Goal: Information Seeking & Learning: Find specific fact

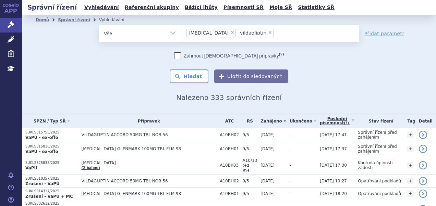
click at [230, 33] on span "×" at bounding box center [232, 33] width 4 height 4
click at [181, 33] on select "sitagliptin vildagliptin" at bounding box center [181, 33] width 0 height 17
select select "vildagliptin"
click at [217, 33] on span "×" at bounding box center [219, 33] width 4 height 4
click at [181, 33] on select "sitagliptin vildagliptin" at bounding box center [181, 33] width 0 height 17
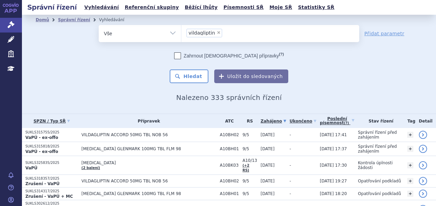
select select
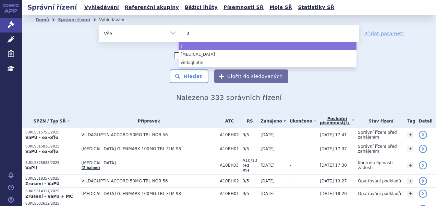
type input "tre"
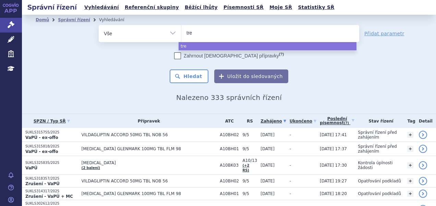
type input "trem"
type input "tremf"
type input "tremfy"
type input "tremfya"
select select "tremfya"
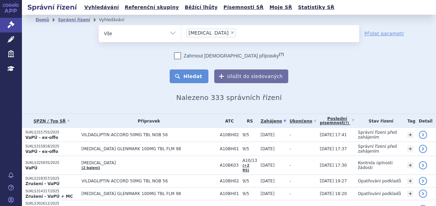
click at [196, 75] on button "Hledat" at bounding box center [189, 77] width 39 height 14
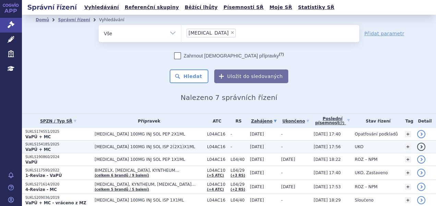
click at [45, 143] on p "SUKLS154185/2025" at bounding box center [58, 144] width 66 height 5
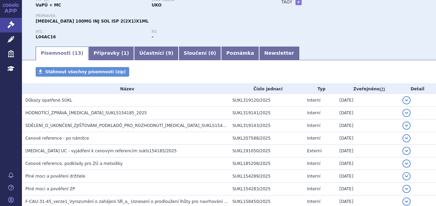
scroll to position [123, 0]
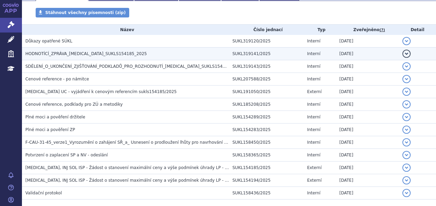
click at [86, 56] on span "HODNOTÍCÍ_ZPRÁVA_TREMFYA_SUKLS154185_2025" at bounding box center [86, 53] width 122 height 5
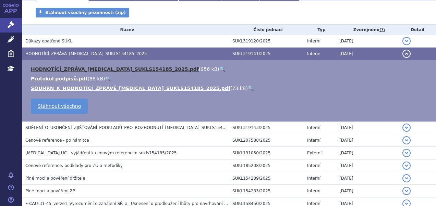
click at [92, 68] on link "HODNOTÍCÍ_ZPRÁVA_TREMFYA_SUKLS154185_2025.pdf" at bounding box center [115, 68] width 168 height 5
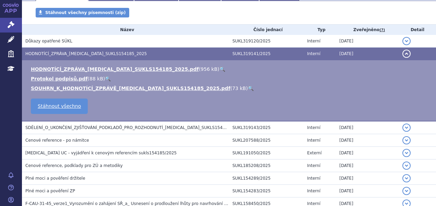
scroll to position [0, 0]
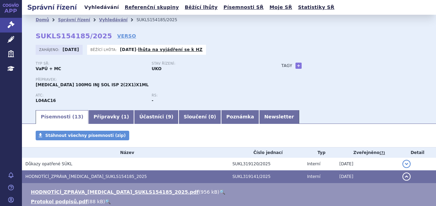
click at [86, 7] on link "Vyhledávání" at bounding box center [101, 7] width 39 height 9
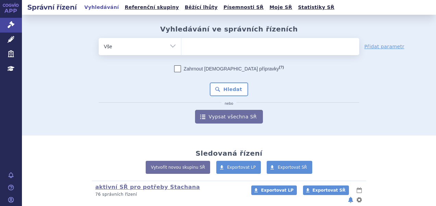
click at [228, 41] on ul at bounding box center [270, 45] width 178 height 14
click at [181, 41] on select at bounding box center [181, 46] width 0 height 17
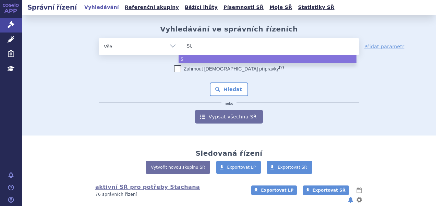
type input "SUK"
type input "SUKLS"
type input "SUKLS2"
type input "SUKLS299"
type input "SUKLS29933"
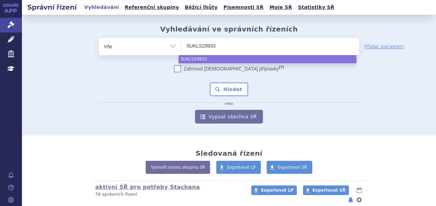
type input "SUKLS299332"
type input "SUKLS299332/"
type input "SUKLS299332/2"
type input "SUKLS299332/20"
type input "SUKLS299332/202"
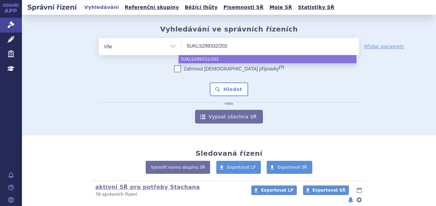
type input "SUKLS299332/2025"
select select "SUKLS299332/2025"
click at [223, 93] on button "Hledat" at bounding box center [229, 90] width 39 height 14
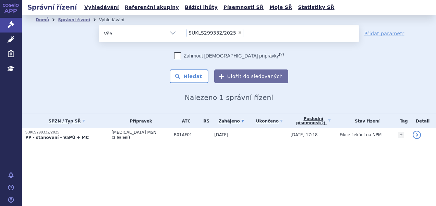
click at [238, 32] on span "×" at bounding box center [240, 33] width 4 height 4
click at [181, 32] on select "SUKLS299332/2025" at bounding box center [181, 33] width 0 height 17
click at [233, 32] on ul at bounding box center [270, 32] width 178 height 14
click at [181, 32] on select "SUKLS299332/2025" at bounding box center [181, 33] width 0 height 17
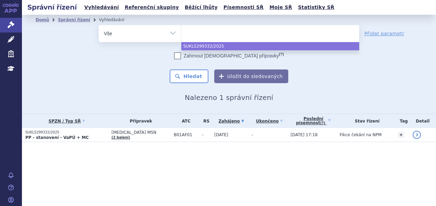
click at [231, 34] on ul at bounding box center [270, 32] width 178 height 14
click at [181, 34] on select "SUKLS299332/2025" at bounding box center [181, 33] width 0 height 17
select select "SUKLS299332/2025"
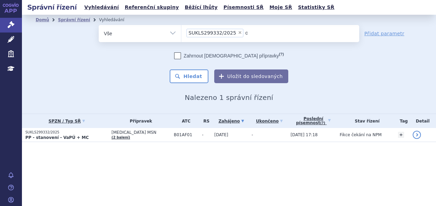
type input "om"
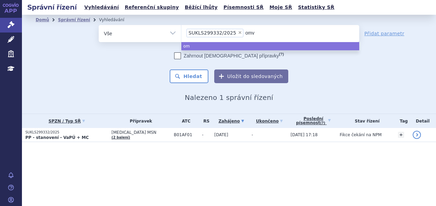
type input "omvo"
type input "omvoh"
type input "omvo"
type input "om"
type input "o"
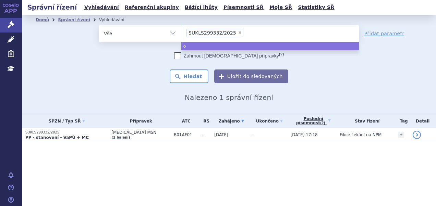
select select
type input "SUKLS299332/2025"
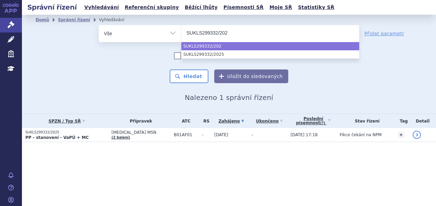
type input "SUKLS299332/20"
type input "SUKLS299"
type input "S"
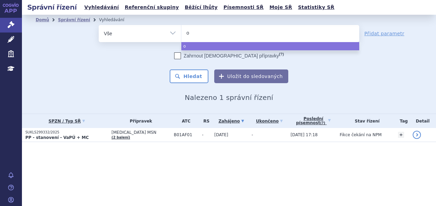
type input "om"
type input "omvo"
type input "omvoh"
select select "omvoh"
click at [203, 74] on button "Hledat" at bounding box center [189, 77] width 39 height 14
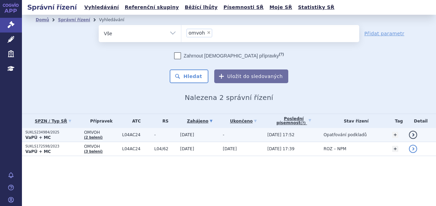
click at [44, 138] on strong "VaPÚ + MC" at bounding box center [37, 137] width 25 height 5
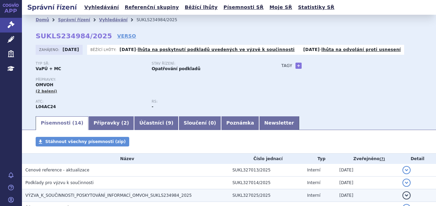
click at [136, 197] on span "VÝZVA_K_SOUČINNOSTI_POSKYTOVÁNÍ_INFORMACÍ_OMVOH_SUKLS234984_2025" at bounding box center [108, 195] width 166 height 5
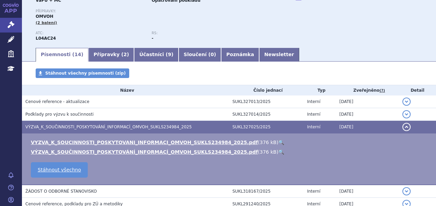
scroll to position [82, 0]
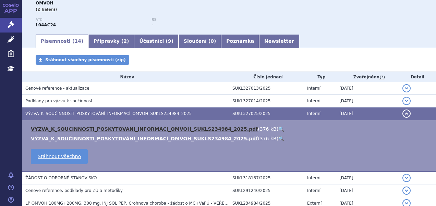
click at [155, 129] on link "VYZVA_K_SOUCINNOSTI_POSKYTOVANI_INFORMACI_OMVOH_SUKLS234984_2025.pdf" at bounding box center [144, 128] width 227 height 5
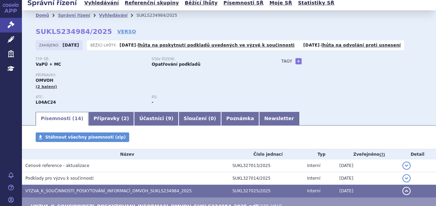
scroll to position [0, 0]
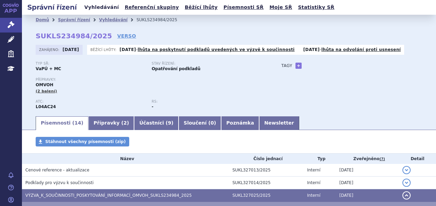
click at [100, 7] on link "Vyhledávání" at bounding box center [101, 7] width 39 height 9
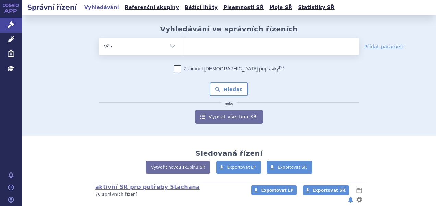
click at [210, 50] on ul at bounding box center [270, 45] width 178 height 14
click at [181, 50] on select at bounding box center [181, 46] width 0 height 17
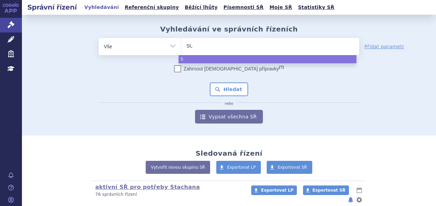
type input "SUK"
type input "SUKLS"
type input "SUKLS2"
type input "SUKLS25"
type input "SUKLS254"
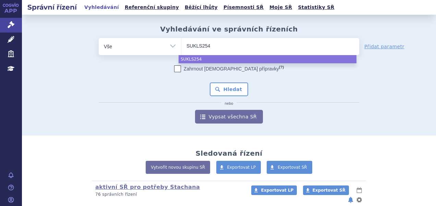
type input "SUKLS2541"
type input "SUKLS254178"
type input "SUKLS254178/"
type input "SUKLS254178/2"
type input "SUKLS254178/20"
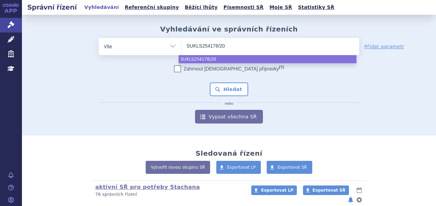
type input "SUKLS254178/202"
type input "SUKLS254178/2025"
select select "SUKLS254178/2025"
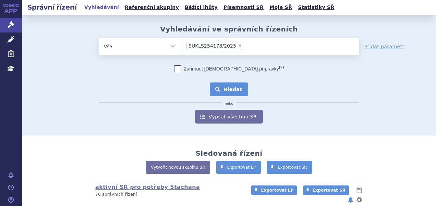
click at [233, 90] on button "Hledat" at bounding box center [229, 90] width 39 height 14
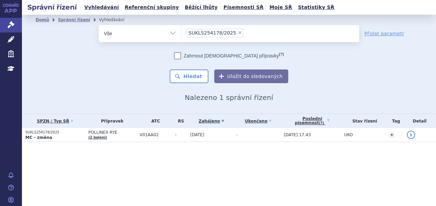
click at [238, 32] on span "×" at bounding box center [240, 33] width 4 height 4
click at [181, 32] on select "SUKLS254178/2025" at bounding box center [181, 33] width 0 height 17
select select
type input "SU"
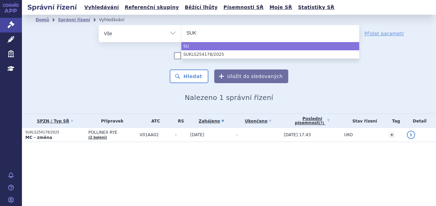
type input "SUKL"
type input "SUKLS"
type input "SUKLS2"
type input "SUKLS23"
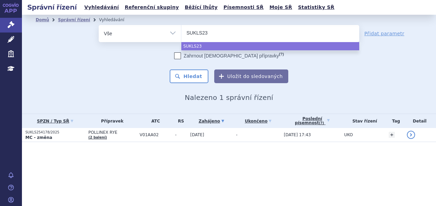
type input "SUKLS236"
type input "SUKLS2368"
type input "SUKLS23682"
type input "SUKLS236826"
type input "SUKLS236826/"
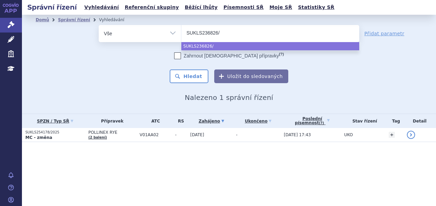
type input "SUKLS236826/2"
type input "SUKLS236826/20"
type input "SUKLS236826/202"
type input "SUKLS236826/2025"
select select "SUKLS236826/2025"
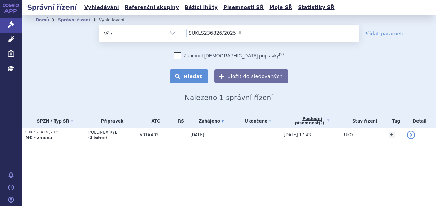
click at [182, 76] on button "Hledat" at bounding box center [189, 77] width 39 height 14
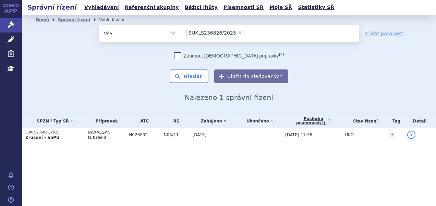
click at [238, 32] on span "×" at bounding box center [240, 33] width 4 height 4
click at [181, 32] on select "SUKLS236826/2025" at bounding box center [181, 33] width 0 height 17
select select
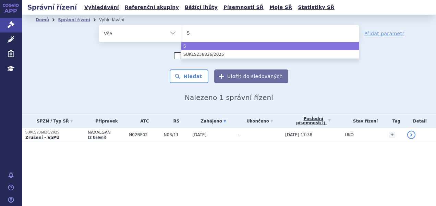
type input "SU"
type input "SUK"
type input "SUKL"
type input "SUKLS"
type input "SUKLS2"
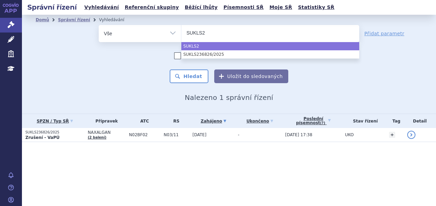
type input "SUKLS26"
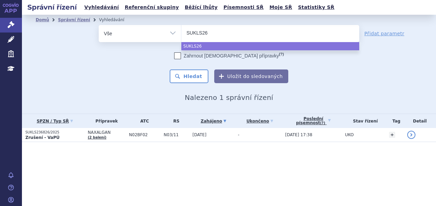
type input "SUKLS260"
type input "SUKLS2604"
type input "SUKLS260"
type input "SUKLS2606"
type input "SUKLS26061"
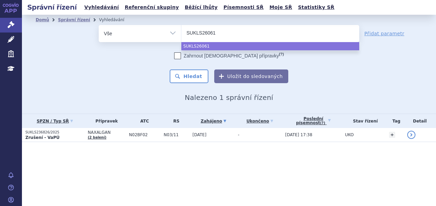
type input "SUKLS260618"
type input "SUKLS260618/"
type input "SUKLS260618/2"
type input "SUKLS260618/20"
type input "SUKLS260618/202"
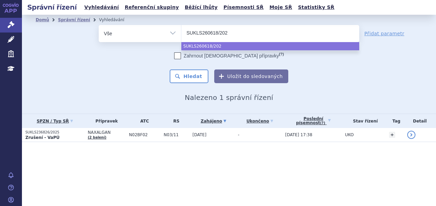
type input "SUKLS260618/2025"
select select "SUKLS260618/2025"
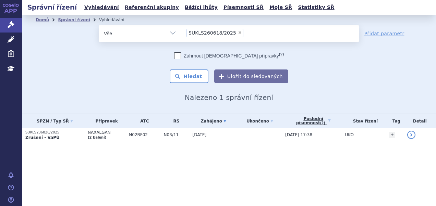
click at [192, 65] on div "Zahrnout bratrské přípravky (?) * Pozor, hledání dle vyhledávacího parametru In…" at bounding box center [229, 67] width 260 height 31
click at [192, 74] on button "Hledat" at bounding box center [189, 77] width 39 height 14
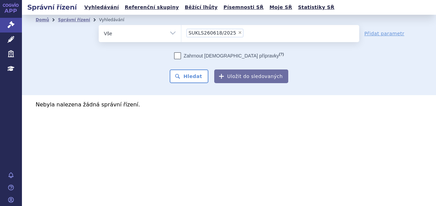
click at [238, 31] on span "×" at bounding box center [240, 33] width 4 height 4
click at [181, 31] on select "SUKLS260618/2025" at bounding box center [181, 33] width 0 height 17
click at [232, 31] on ul at bounding box center [270, 32] width 178 height 14
click at [181, 31] on select "SUKLS260618/2025" at bounding box center [181, 33] width 0 height 17
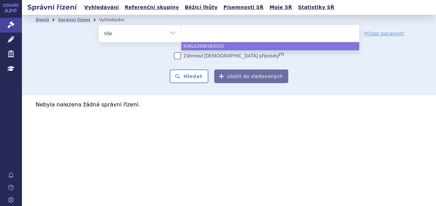
click at [205, 35] on ul at bounding box center [270, 32] width 178 height 14
click at [181, 35] on select "SUKLS260618/2025" at bounding box center [181, 33] width 0 height 17
select select "SUKLS260618/2025"
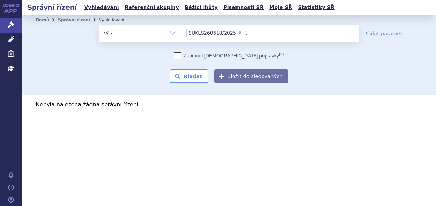
type input "SU"
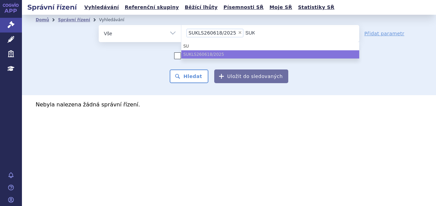
type input "SUKL"
type input "SUKLS"
type input "SUKL"
type input "S"
select select
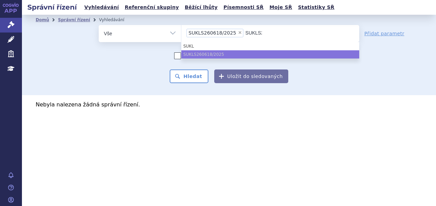
type input "SUKLS260618/20"
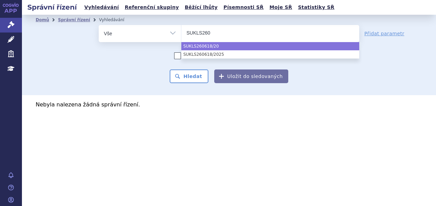
type input "SUKLS26"
type input "S"
type input "SUK"
type input "SUKLS"
type input "SUKLS2"
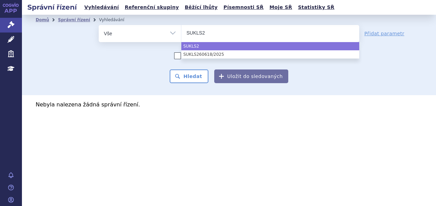
type input "SUKLS27"
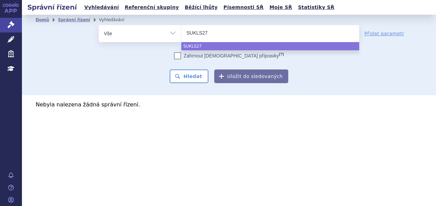
type input "SUKLS270"
type input "SUKLS2706"
type input "SUKLS27061"
type input "SUKLS270618"
type input "SUKLS270618/"
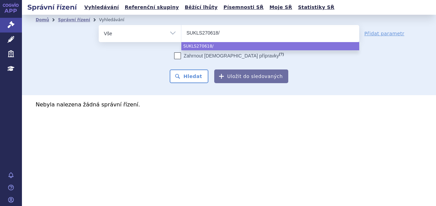
type input "SUKLS270618/2"
type input "SUKLS270618/20"
type input "SUKLS270618/202"
type input "SUKLS270618/2025"
select select "SUKLS270618/2025"
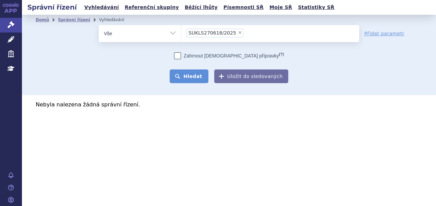
click at [188, 77] on button "Hledat" at bounding box center [189, 77] width 39 height 14
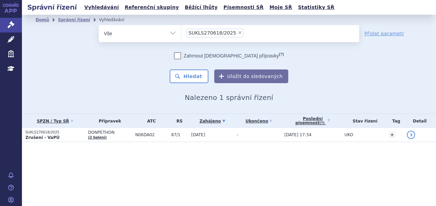
click at [238, 31] on span "×" at bounding box center [240, 33] width 4 height 4
click at [181, 30] on select "SUKLS270618/2025" at bounding box center [181, 33] width 0 height 17
select select
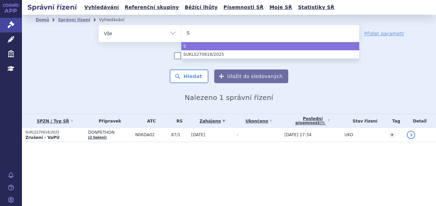
type input "SU"
type input "SUK"
type input "SUKL"
type input "SUKLS"
type input "SUKLS2"
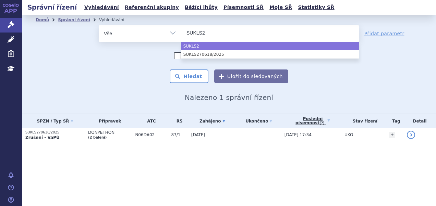
type input "SUKLS25"
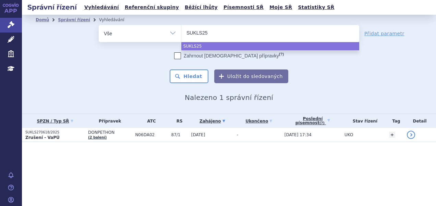
type input "SUKLS259"
type input "SUKLS2590"
type input "SUKLS25902"
type input "SUKLS259025"
type input "SUKLS259025/"
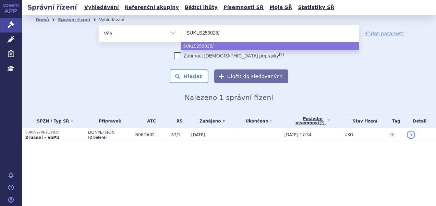
type input "SUKLS259025/2"
type input "SUKLS259025/20"
type input "SUKLS259025/202"
type input "SUKLS259025/2025"
select select "SUKLS259025/2025"
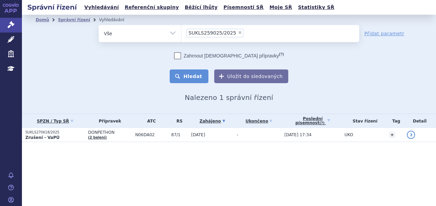
click at [193, 73] on button "Hledat" at bounding box center [189, 77] width 39 height 14
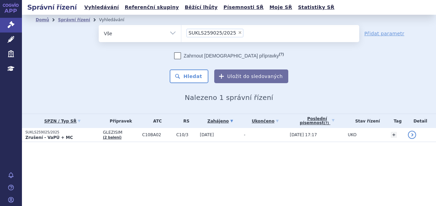
click at [233, 30] on li "× SUKLS259025/2025" at bounding box center [214, 33] width 57 height 9
click at [181, 30] on select "SUKLS259025/2025" at bounding box center [181, 33] width 0 height 17
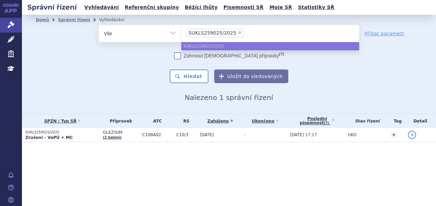
click at [233, 30] on li "× SUKLS259025/2025" at bounding box center [214, 33] width 57 height 9
click at [181, 30] on select "SUKLS259025/2025" at bounding box center [181, 33] width 0 height 17
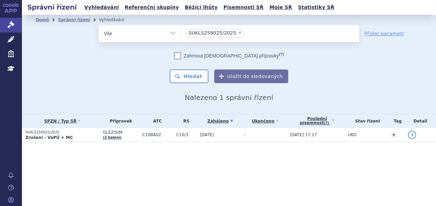
click at [238, 33] on span "×" at bounding box center [240, 33] width 4 height 4
click at [181, 33] on select "SUKLS259025/2025" at bounding box center [181, 33] width 0 height 17
select select
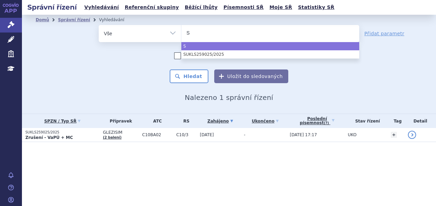
type input "SU"
type input "SUK"
type input "SUKL"
type input "SUKLS"
type input "SUKLS2"
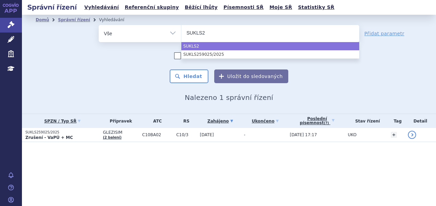
type input "SUKLS25"
type input "SUKLS253"
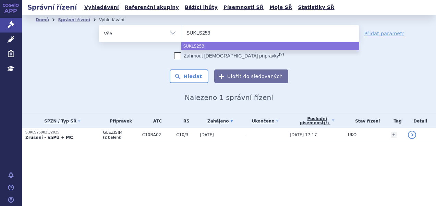
type input "SUKLS2539"
type input "SUKLS25392"
type input "SUKLS253926"
type input "SUKLS253926/"
type input "SUKLS253926/2"
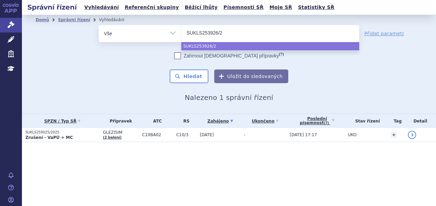
type input "SUKLS253926/20"
type input "SUKLS253926/202"
type input "SUKLS253926/2025"
select select "SUKLS253926/2025"
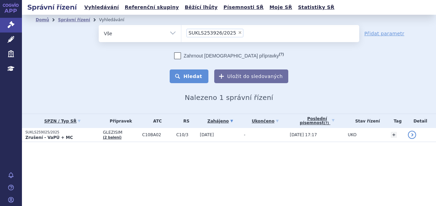
click at [197, 79] on button "Hledat" at bounding box center [189, 77] width 39 height 14
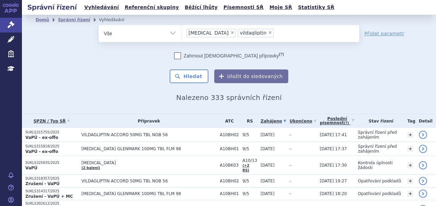
click at [230, 34] on span "×" at bounding box center [232, 33] width 4 height 4
click at [181, 34] on select "sitagliptin vildagliptin" at bounding box center [181, 33] width 0 height 17
select select "vildagliptin"
click at [210, 34] on li "× vildagliptin" at bounding box center [204, 33] width 36 height 9
click at [181, 34] on select "sitagliptin vildagliptin" at bounding box center [181, 33] width 0 height 17
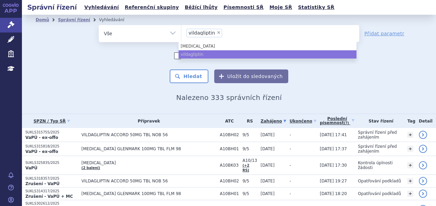
click at [217, 32] on span "×" at bounding box center [219, 33] width 4 height 4
click at [181, 32] on select "sitagliptin vildagliptin" at bounding box center [181, 33] width 0 height 17
select select
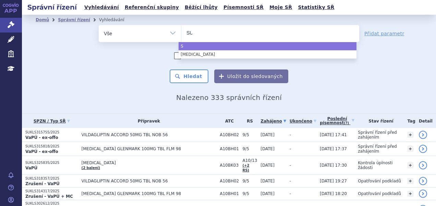
type input "SUK"
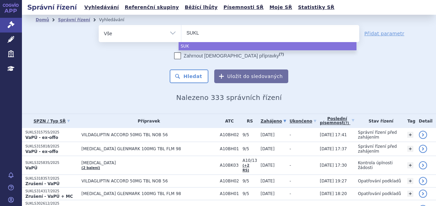
type input "SUKLS"
type input "SUKLS2"
type input "SUKLS26"
type input "SUKLS261"
type input "SUKLS2613"
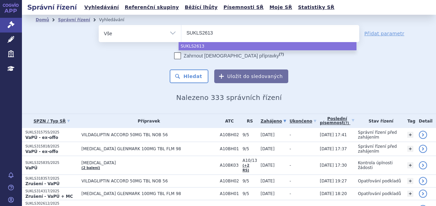
type input "SUKLS26130"
type input "SUKLS261303"
type input "SUKLS261303/"
type input "SUKLS261303/2"
type input "SUKLS261303/20"
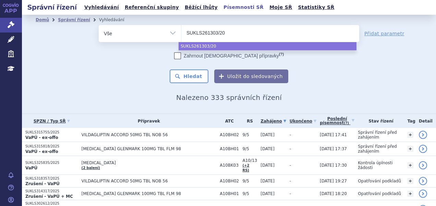
type input "SUKLS261303/202"
type input "SUKLS261303/2025"
select select "SUKLS261303/2025"
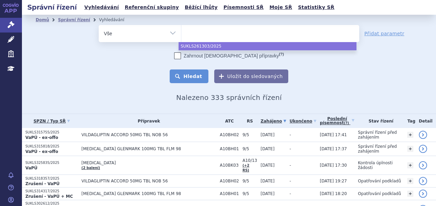
click at [187, 77] on button "Hledat" at bounding box center [189, 77] width 39 height 14
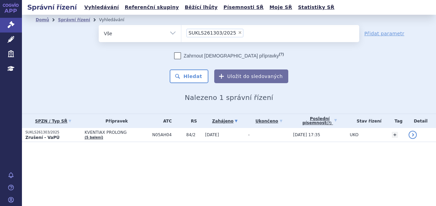
click at [232, 36] on li "× SUKLS261303/2025" at bounding box center [214, 33] width 57 height 9
click at [181, 36] on select "SUKLS261303/2025" at bounding box center [181, 33] width 0 height 17
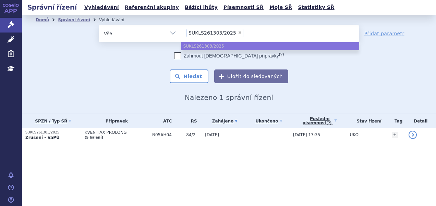
click at [238, 33] on span "×" at bounding box center [240, 33] width 4 height 4
click at [181, 33] on select "SUKLS261303/2025" at bounding box center [181, 33] width 0 height 17
select select
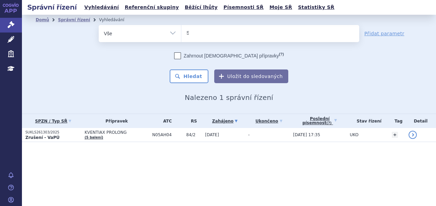
type input "SU"
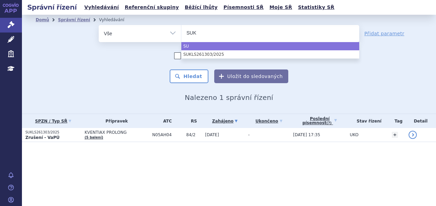
type input "SUKL"
type input "SUKLS"
type input "SUKLS2"
type input "SUKLS26"
type input "SUKLS2686"
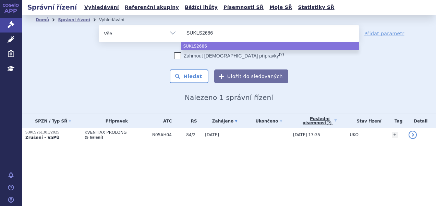
type input "SUKLS26868"
type input "SUKLS268686"
type input "SUKLS268686/"
type input "SUKLS268686/2"
type input "SUKLS268686/202"
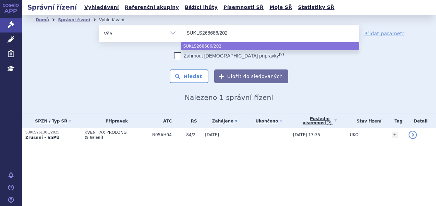
type input "SUKLS268686/2025"
select select "SUKLS268686/2025"
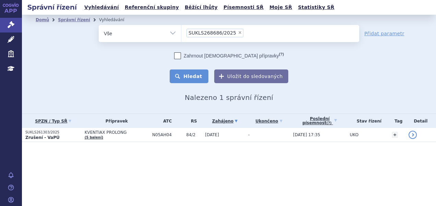
click at [196, 76] on button "Hledat" at bounding box center [189, 77] width 39 height 14
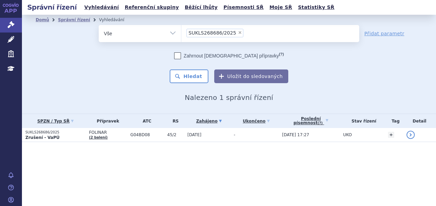
click at [238, 32] on span "×" at bounding box center [240, 33] width 4 height 4
click at [181, 32] on select "SUKLS268686/2025" at bounding box center [181, 33] width 0 height 17
select select
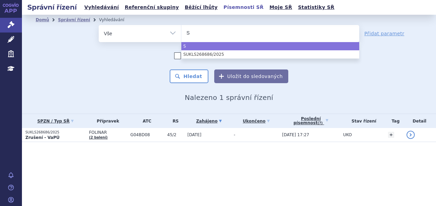
type input "SU"
type input "SUK"
type input "SUKL"
type input "SUKLS"
type input "SUKLS2"
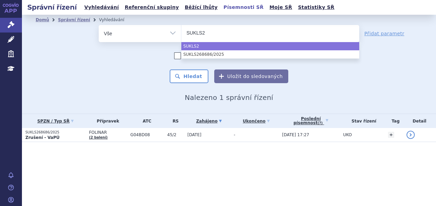
type input "SUKLS27"
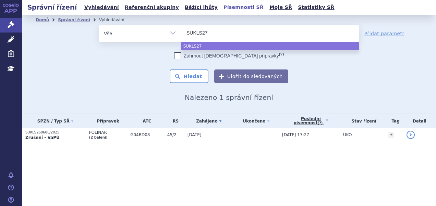
type input "SUKLS270"
type input "SUKLS2705"
type input "SUKLS27052"
type input "SUKLS270525"
type input "SUKLS270525/"
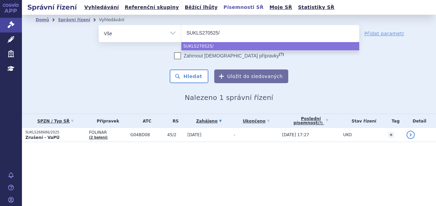
type input "SUKLS270525/2"
type input "SUKLS270525/20"
type input "SUKLS270525/202"
type input "SUKLS270525/2025"
select select "SUKLS270525/2025"
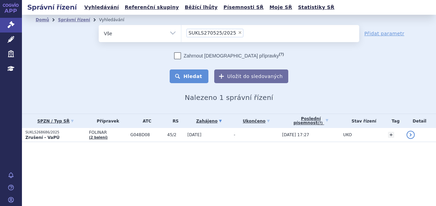
click at [201, 75] on button "Hledat" at bounding box center [189, 77] width 39 height 14
